Goal: Task Accomplishment & Management: Manage account settings

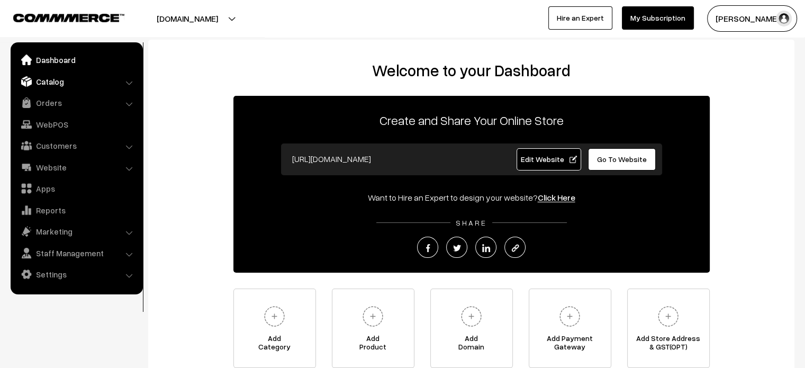
click at [57, 83] on link "Catalog" at bounding box center [76, 81] width 126 height 19
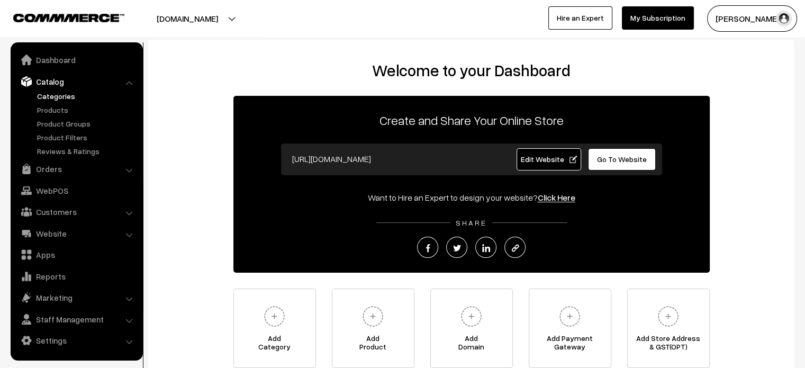
click at [51, 99] on link "Categories" at bounding box center [86, 95] width 105 height 11
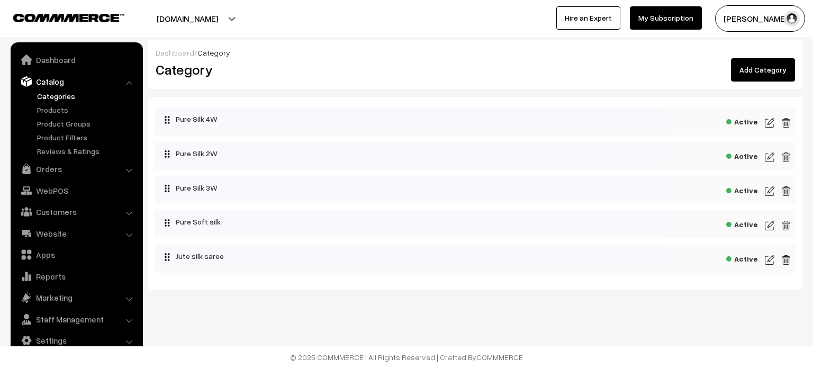
click at [767, 74] on link "Add Category" at bounding box center [763, 69] width 64 height 23
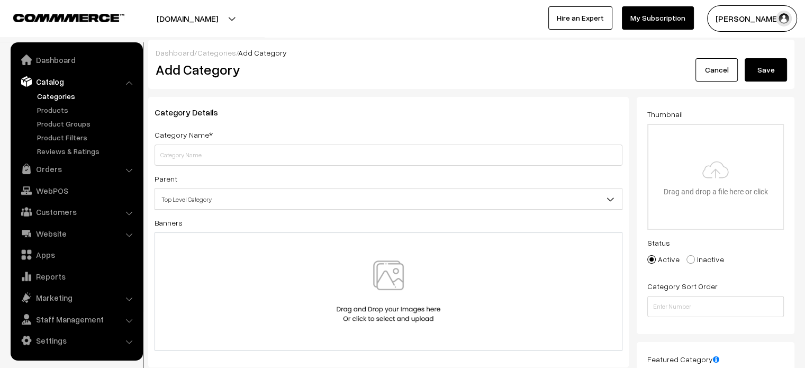
click at [313, 164] on input "text" at bounding box center [388, 154] width 468 height 21
type input "Kanchipuram pure Silk"
click at [770, 72] on button "Save" at bounding box center [765, 69] width 42 height 23
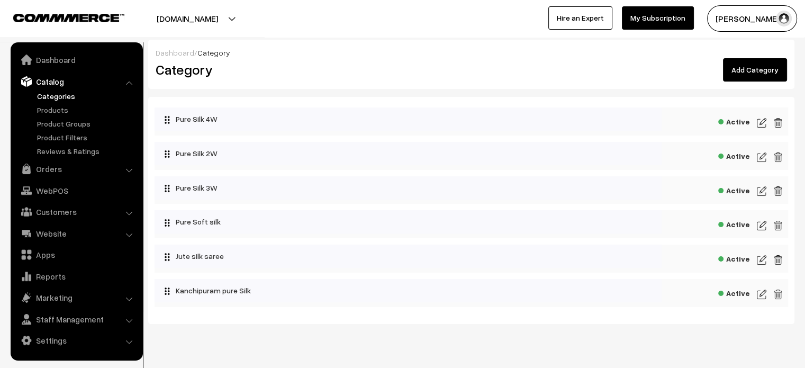
click at [757, 72] on link "Add Category" at bounding box center [755, 69] width 64 height 23
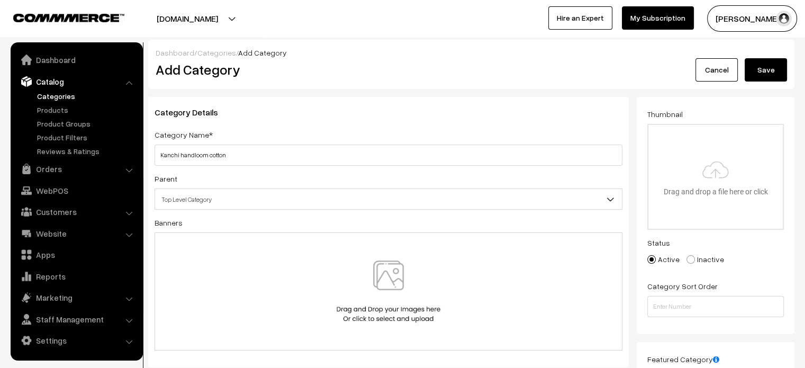
type input "Kanchi handloom cotton"
click at [758, 66] on button "Save" at bounding box center [765, 69] width 42 height 23
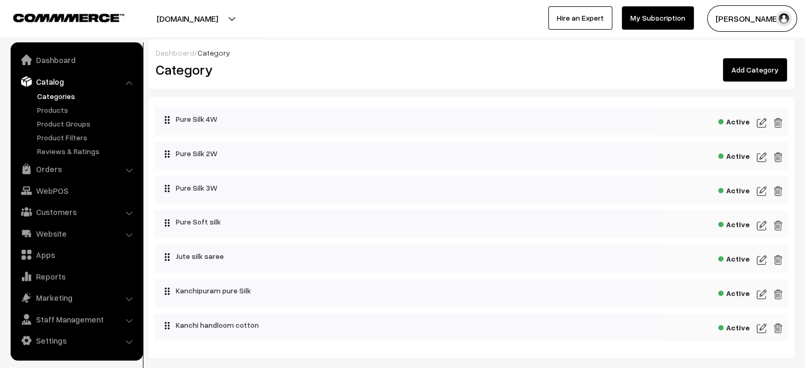
click at [751, 74] on link "Add Category" at bounding box center [755, 69] width 64 height 23
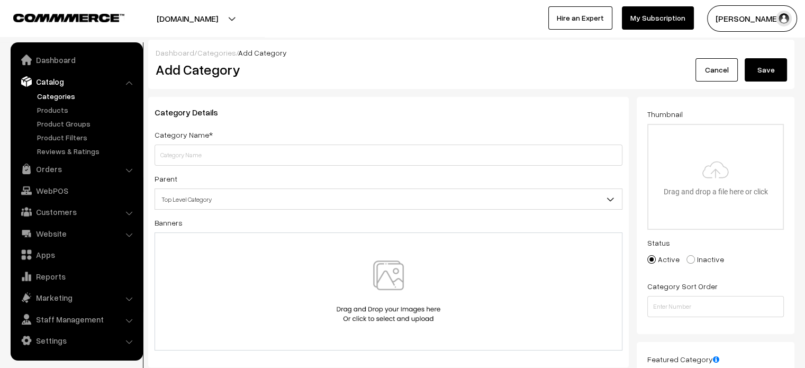
click at [326, 158] on input "text" at bounding box center [388, 154] width 468 height 21
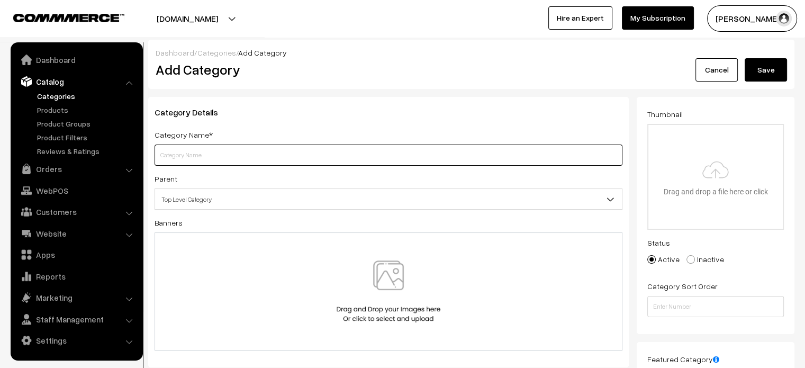
click at [278, 157] on input "text" at bounding box center [388, 154] width 468 height 21
click at [268, 154] on input "text" at bounding box center [388, 154] width 468 height 21
paste input "Handloom pure cotton silk"
click at [268, 159] on input "Handloom pure cotton silk" at bounding box center [388, 154] width 468 height 21
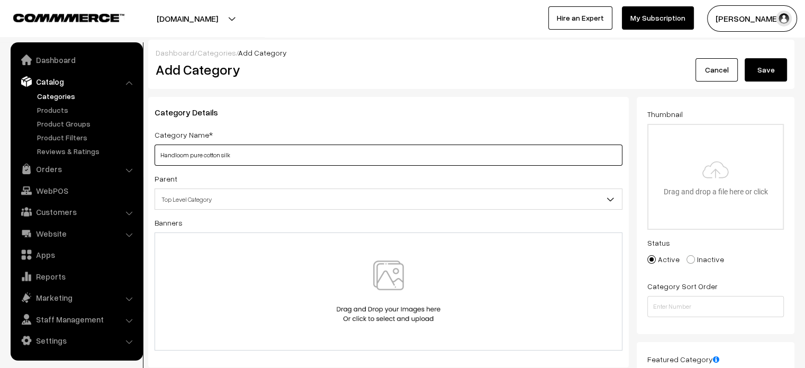
paste input "text"
type input "Handloom pure cotton silk"
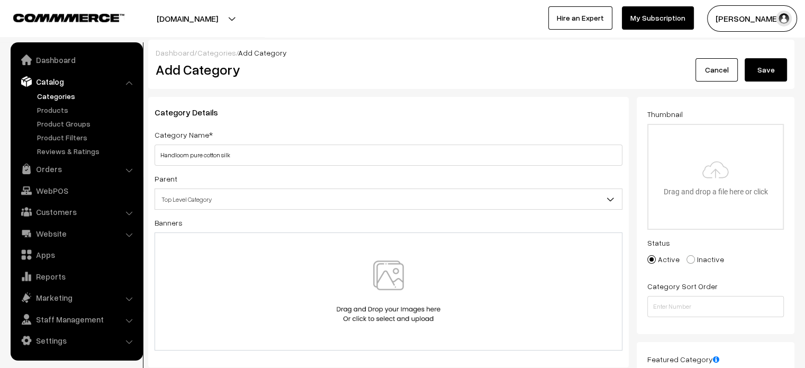
click at [771, 76] on button "Save" at bounding box center [765, 69] width 42 height 23
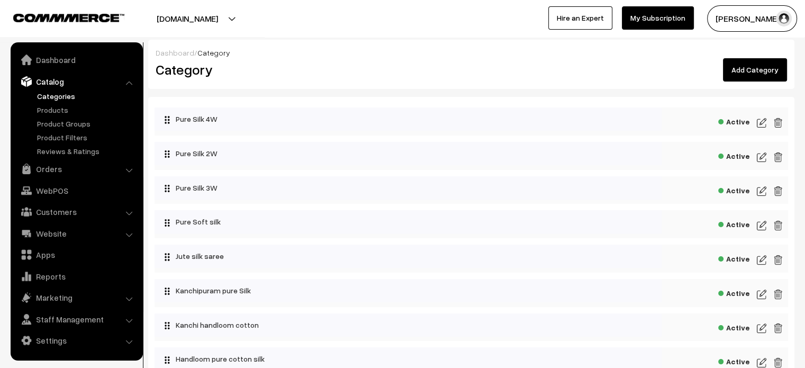
click at [756, 77] on link "Add Category" at bounding box center [755, 69] width 64 height 23
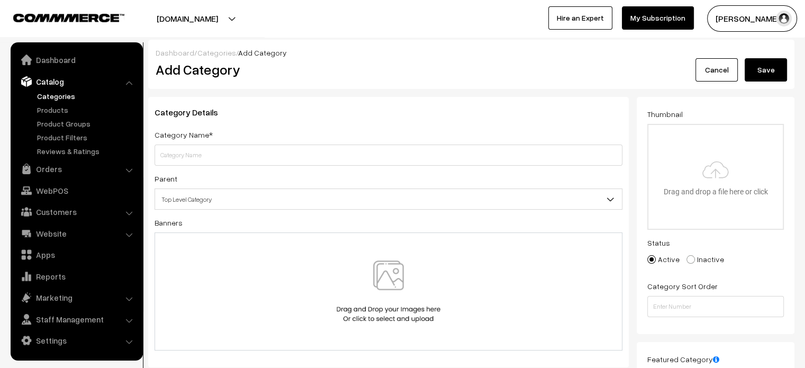
click at [271, 152] on input "text" at bounding box center [388, 154] width 468 height 21
type input "Fancy silk sarees"
click at [766, 67] on button "Save" at bounding box center [765, 69] width 42 height 23
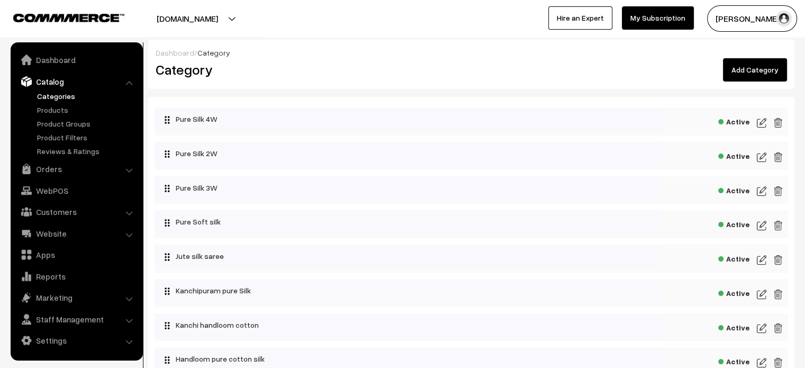
click at [766, 69] on link "Add Category" at bounding box center [755, 69] width 64 height 23
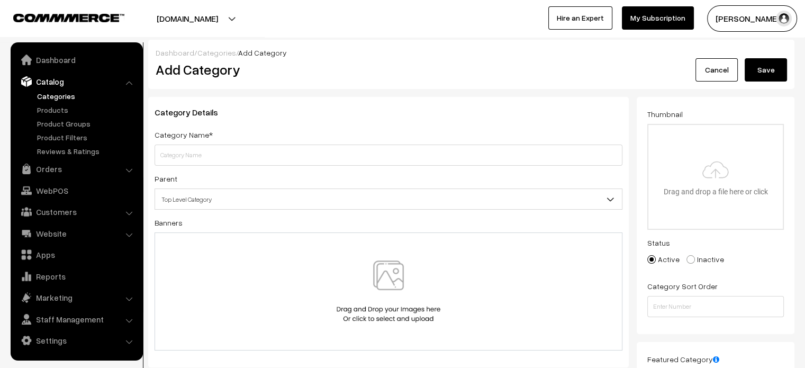
click at [307, 158] on input "text" at bounding box center [388, 154] width 468 height 21
type input "Georgette traditional"
click at [762, 77] on button "Save" at bounding box center [765, 69] width 42 height 23
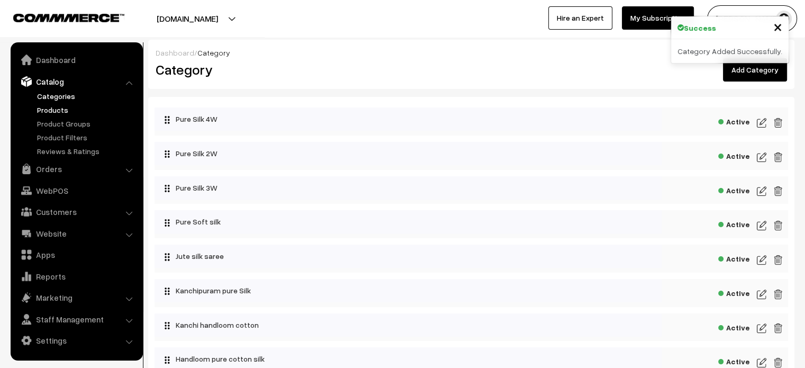
click at [60, 110] on link "Products" at bounding box center [86, 109] width 105 height 11
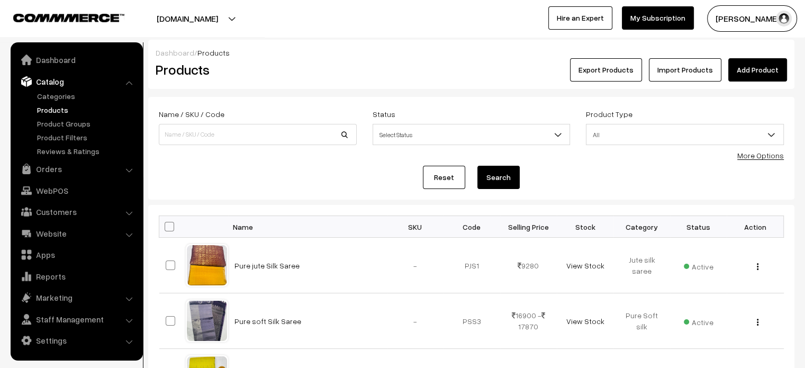
click at [687, 76] on link "Import Products" at bounding box center [685, 69] width 72 height 23
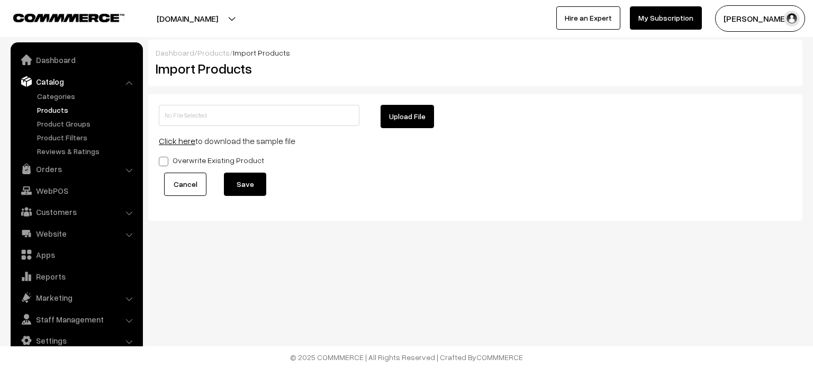
click at [176, 182] on link "Cancel" at bounding box center [185, 183] width 42 height 23
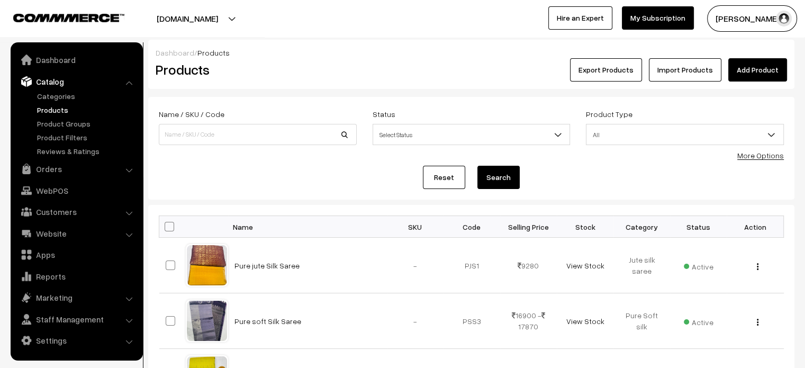
click at [618, 65] on button "Export Products" at bounding box center [606, 69] width 72 height 23
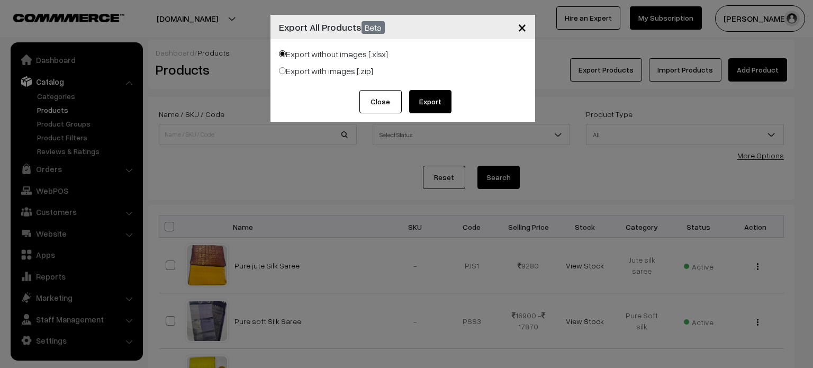
click at [279, 71] on input "Export with images [.zip]" at bounding box center [282, 70] width 7 height 7
radio input "true"
click at [428, 106] on button "Export" at bounding box center [430, 101] width 42 height 23
click at [524, 27] on span "×" at bounding box center [521, 27] width 9 height 20
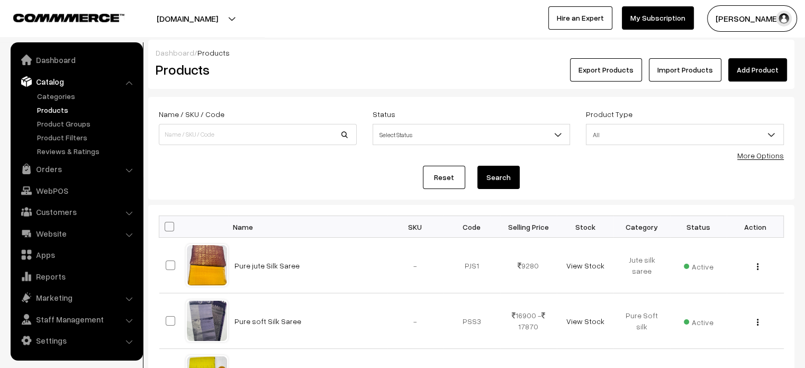
click at [59, 95] on link "Categories" at bounding box center [86, 95] width 105 height 11
click at [294, 185] on div "Reset Search" at bounding box center [471, 177] width 625 height 23
click at [169, 228] on span at bounding box center [170, 227] width 10 height 10
click at [166, 228] on input "checkbox" at bounding box center [162, 226] width 7 height 7
checkbox input "true"
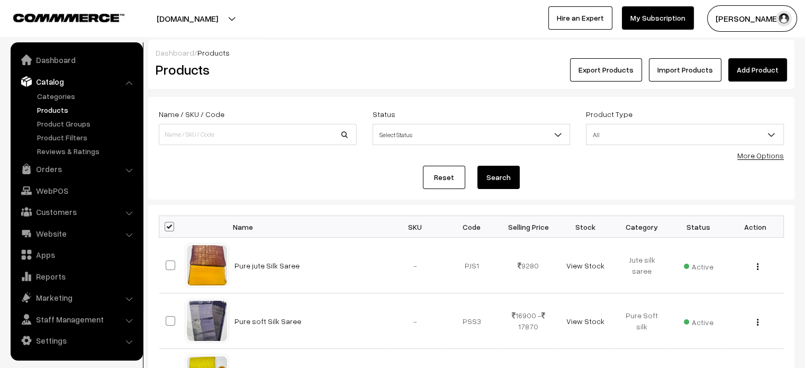
click at [163, 224] on input "checkbox" at bounding box center [162, 226] width 7 height 7
click at [169, 226] on span at bounding box center [170, 227] width 10 height 10
click at [166, 226] on input "checkbox" at bounding box center [162, 226] width 7 height 7
checkbox input "true"
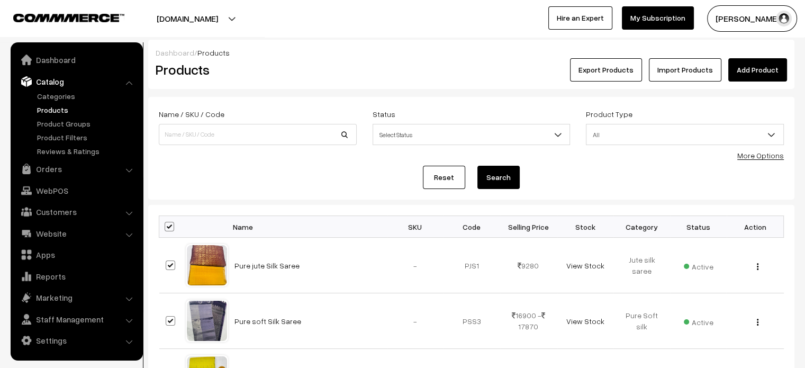
checkbox input "true"
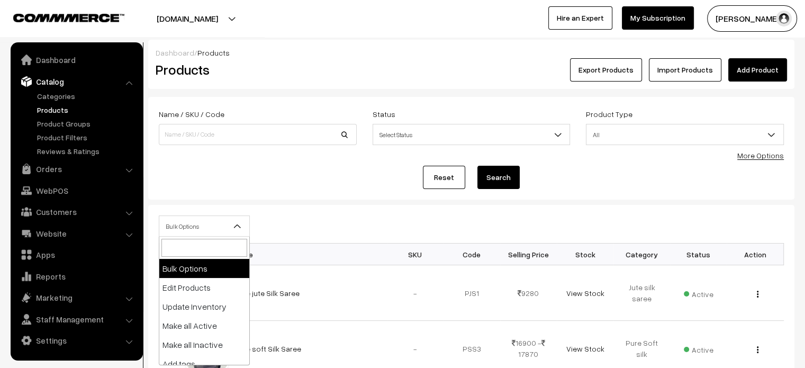
click at [234, 225] on b at bounding box center [237, 226] width 11 height 11
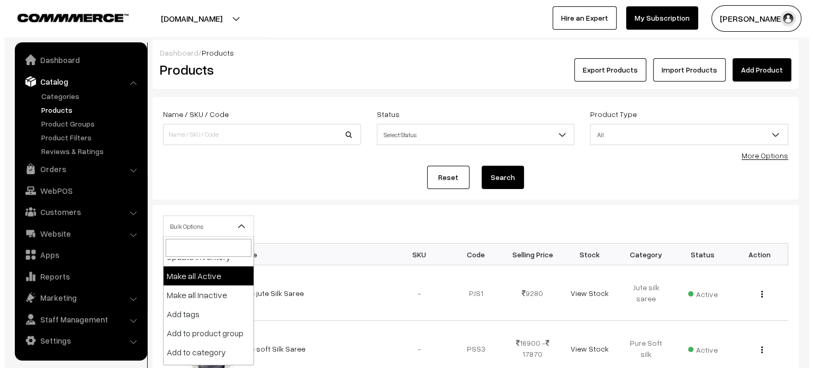
scroll to position [52, 0]
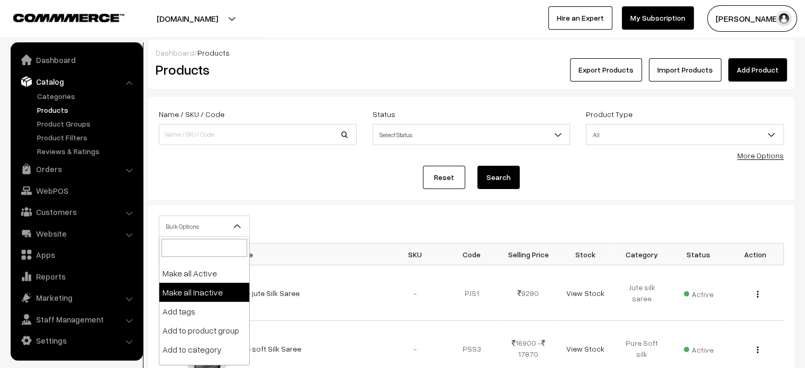
select select "inactive"
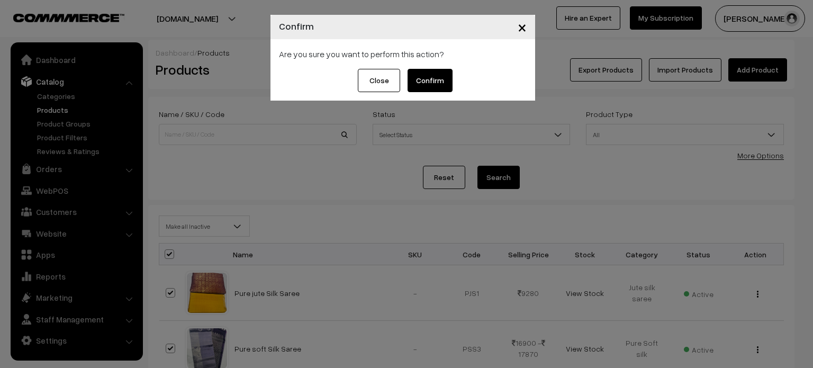
click at [434, 71] on button "Confirm" at bounding box center [429, 80] width 45 height 23
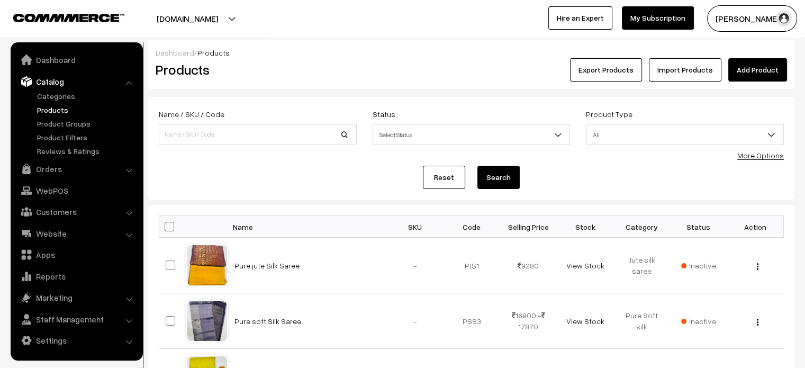
click at [57, 86] on link "Catalog" at bounding box center [76, 81] width 126 height 19
click at [57, 97] on link "Categories" at bounding box center [86, 95] width 105 height 11
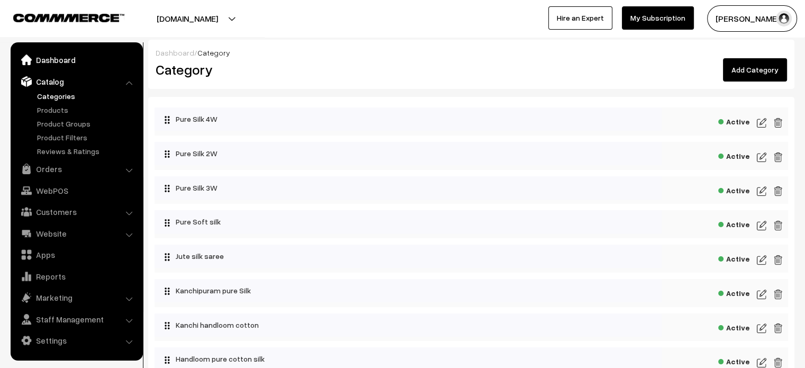
click at [70, 63] on link "Dashboard" at bounding box center [76, 59] width 126 height 19
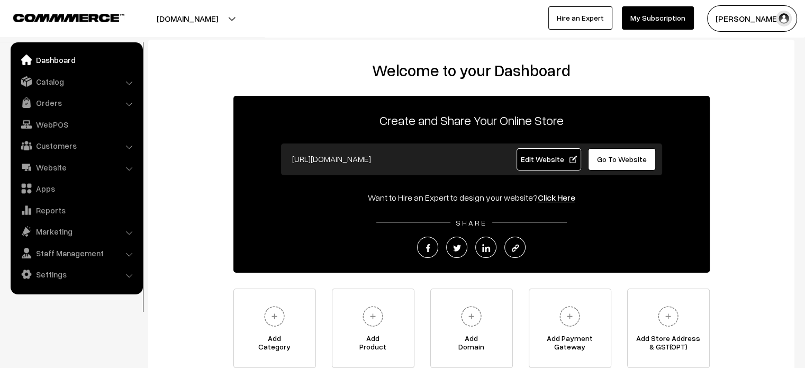
click at [554, 160] on span "Edit Website" at bounding box center [548, 158] width 57 height 9
